Goal: Navigation & Orientation: Find specific page/section

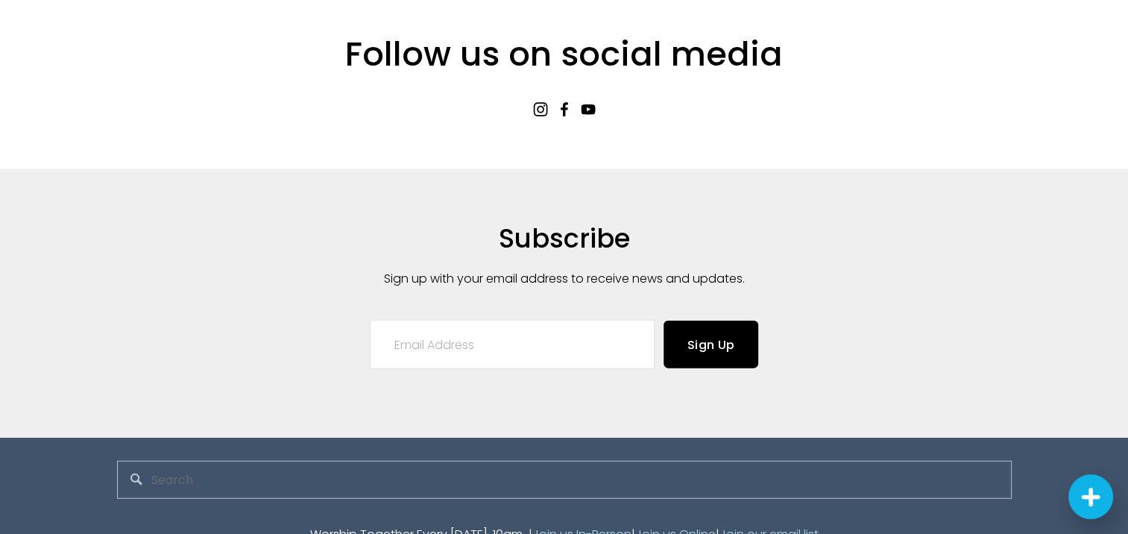
scroll to position [3788, 0]
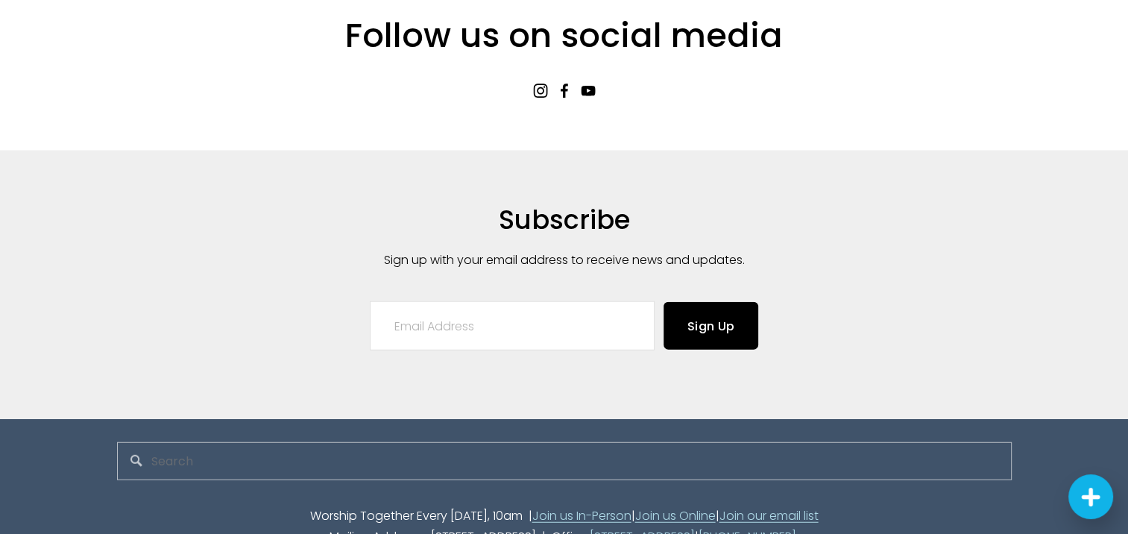
click at [564, 505] on link "Join us In-Person" at bounding box center [581, 516] width 99 height 22
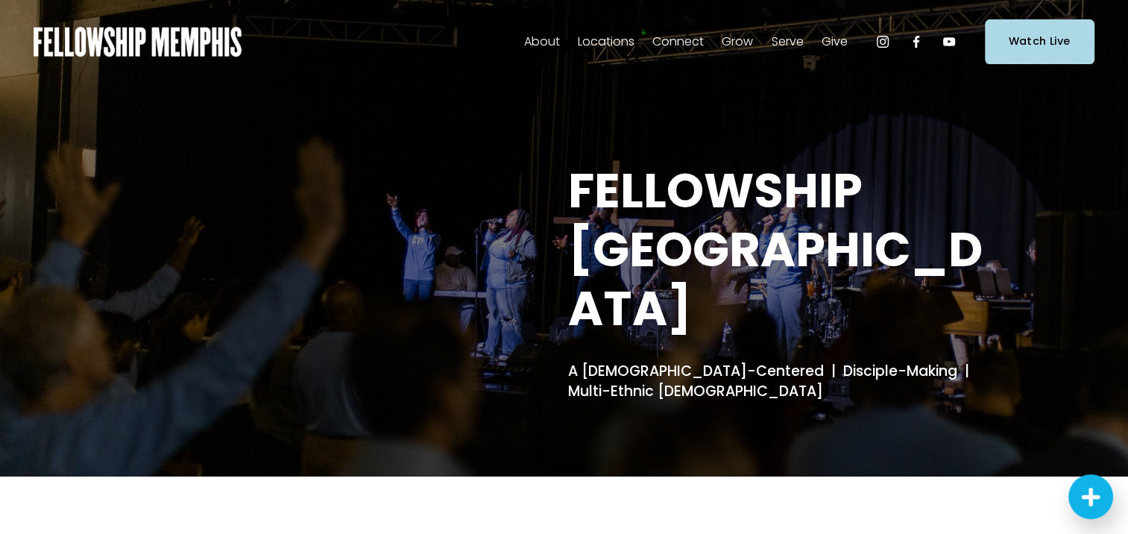
scroll to position [0, 0]
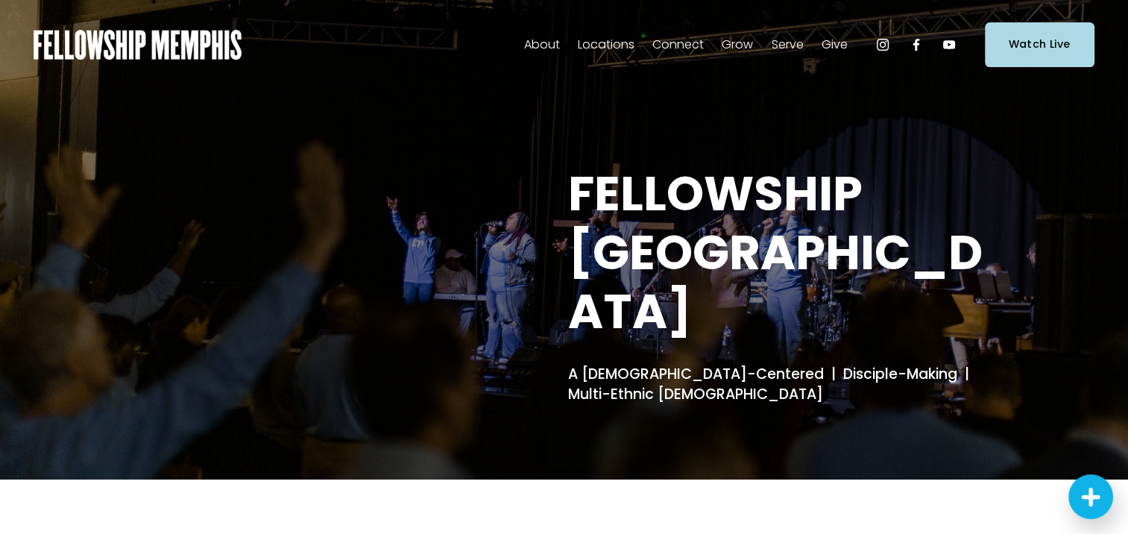
click at [0, 0] on link "[DOMAIN_NAME]" at bounding box center [0, 0] width 0 height 0
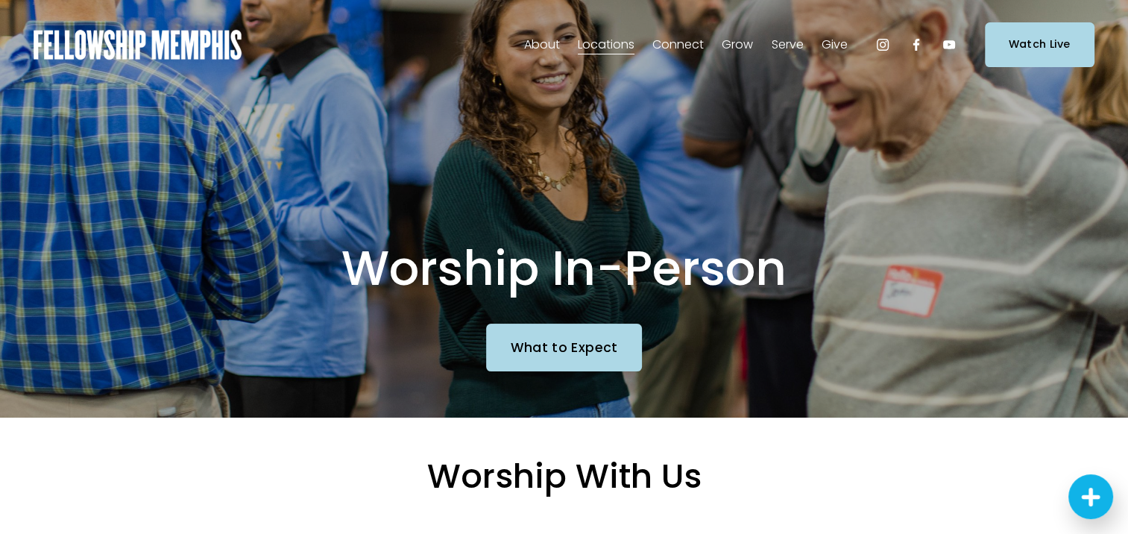
click at [0, 0] on span "Our Story & Beliefs" at bounding box center [0, 0] width 0 height 0
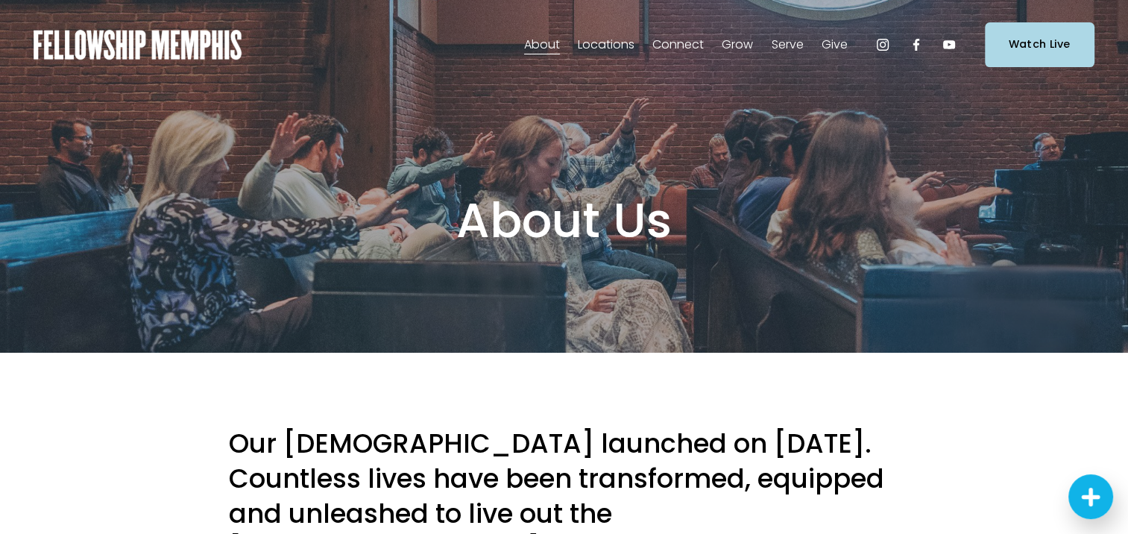
click at [0, 0] on span "Staff" at bounding box center [0, 0] width 0 height 0
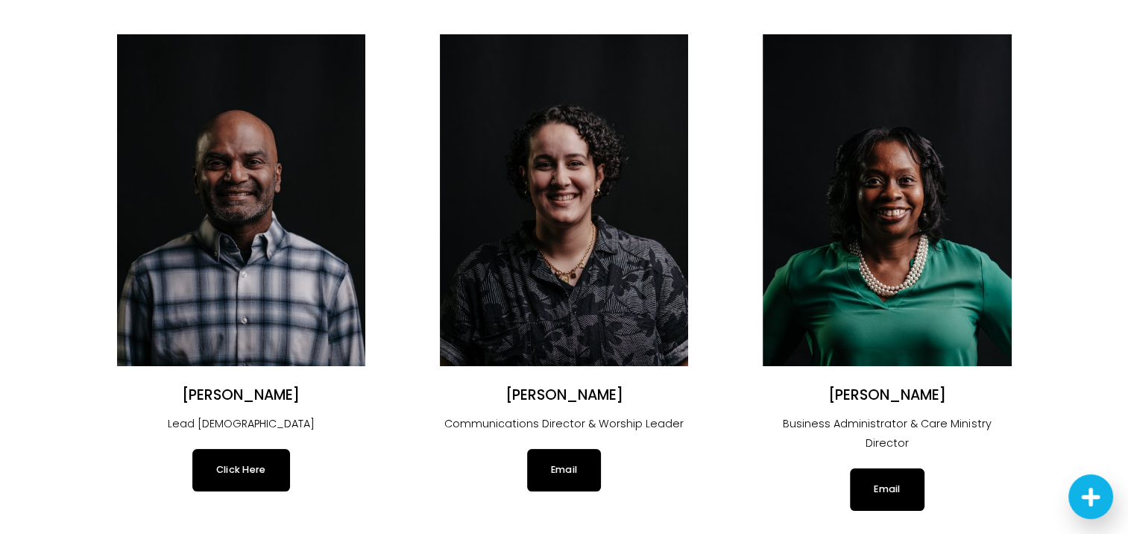
scroll to position [224, 0]
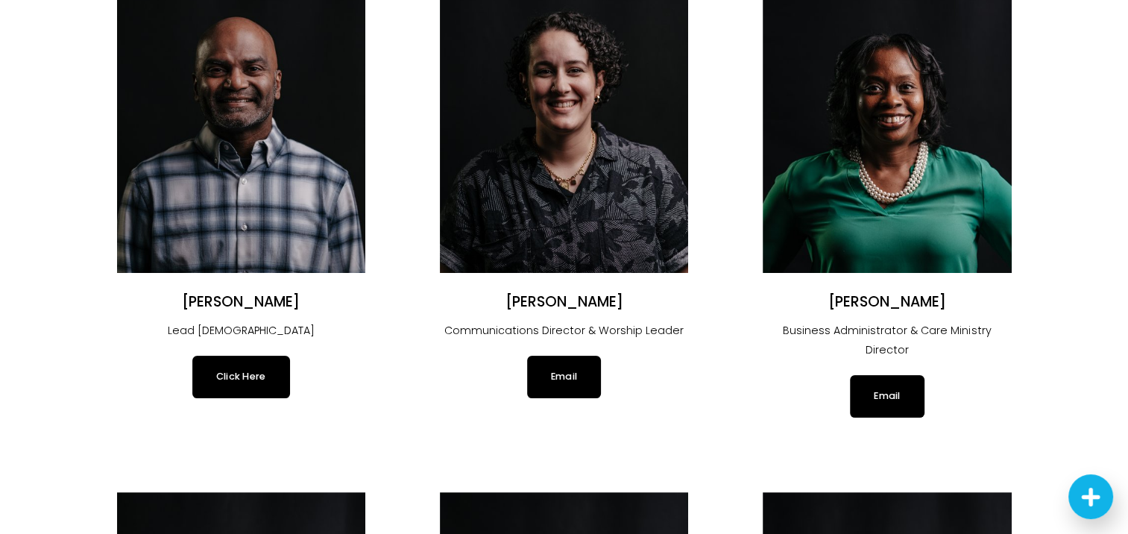
click at [243, 382] on link "Click Here" at bounding box center [241, 377] width 98 height 42
click at [209, 178] on img at bounding box center [241, 107] width 248 height 332
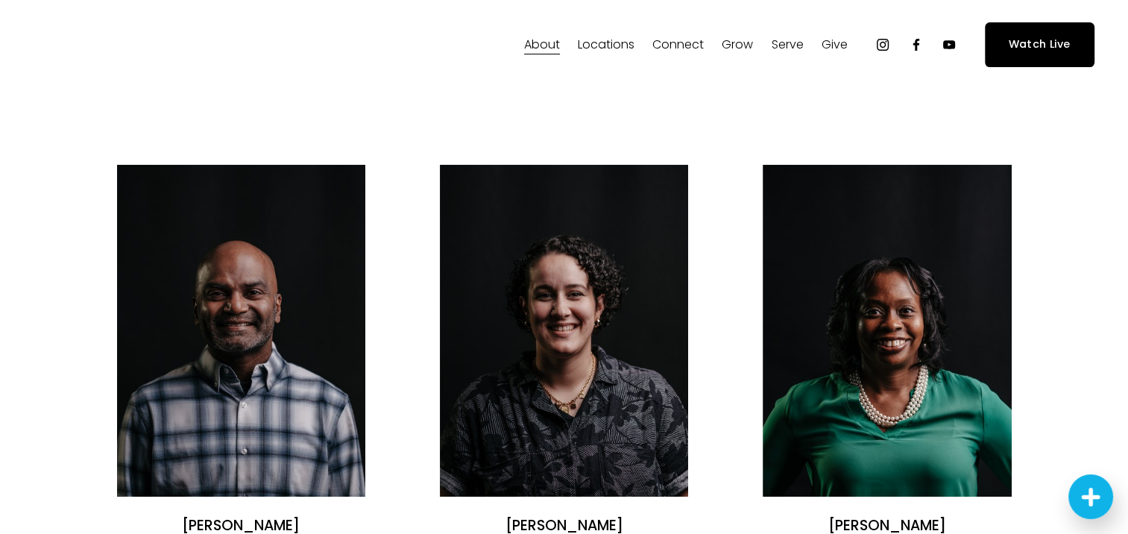
click at [0, 0] on link "Elder Nominations" at bounding box center [0, 0] width 0 height 0
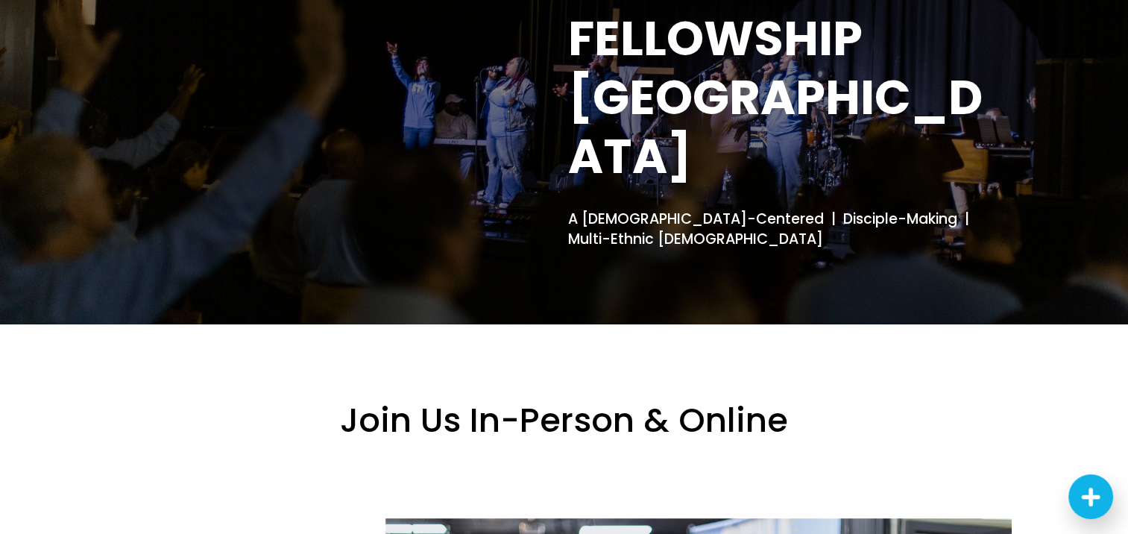
scroll to position [149, 0]
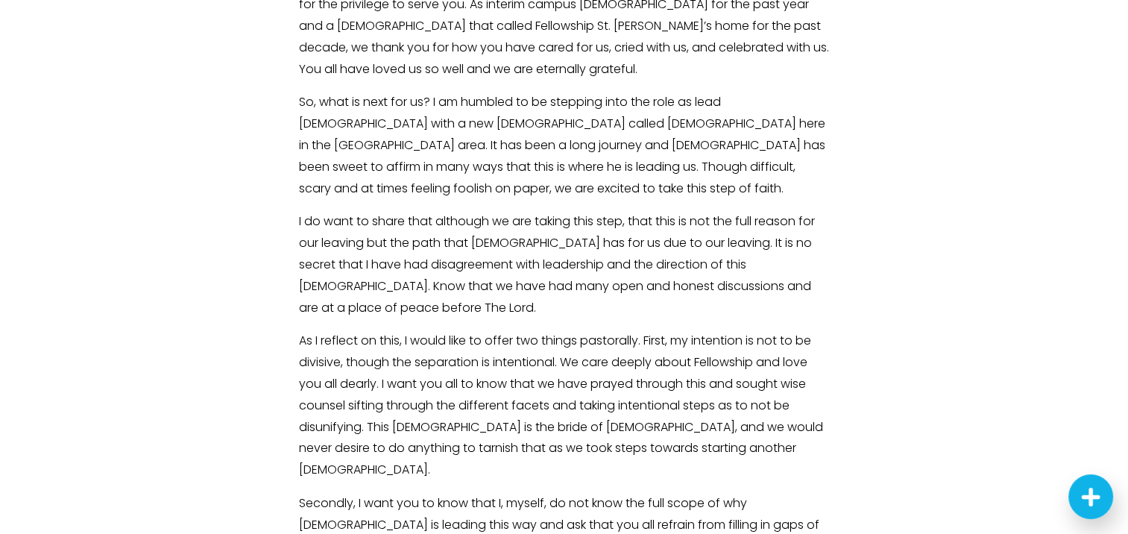
scroll to position [1491, 0]
